Goal: Connect with others: Connect with others

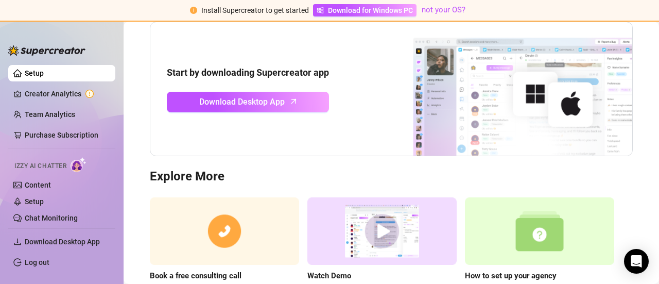
scroll to position [160, 0]
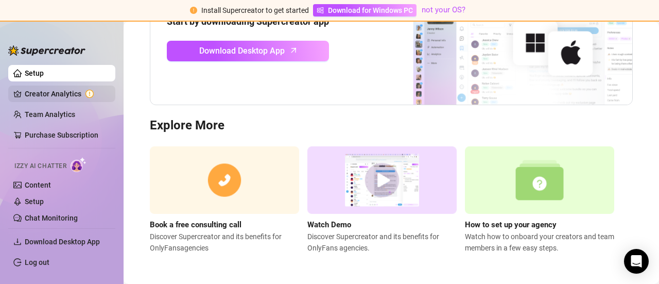
click at [38, 96] on link "Creator Analytics" at bounding box center [66, 93] width 82 height 16
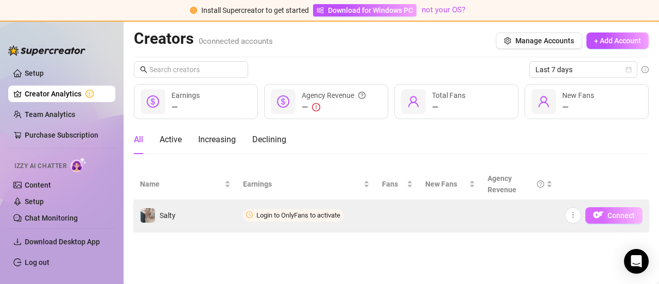
click at [614, 217] on span "Connect" at bounding box center [620, 215] width 27 height 8
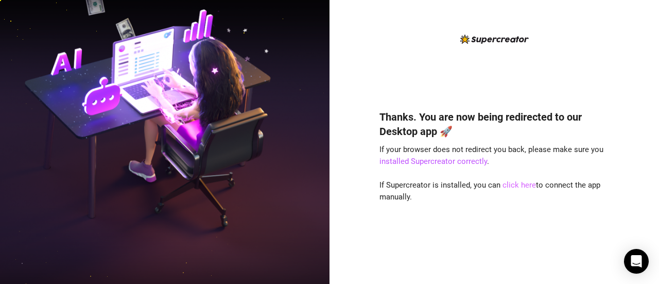
click at [513, 182] on link "click here" at bounding box center [518, 184] width 33 height 9
